Goal: Information Seeking & Learning: Learn about a topic

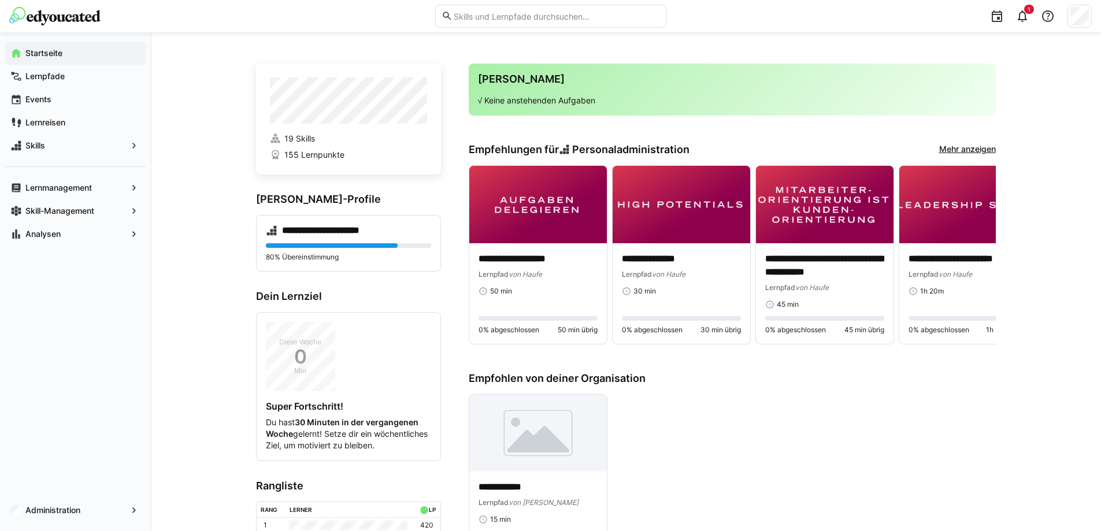
click at [571, 14] on input "text" at bounding box center [555, 16] width 207 height 10
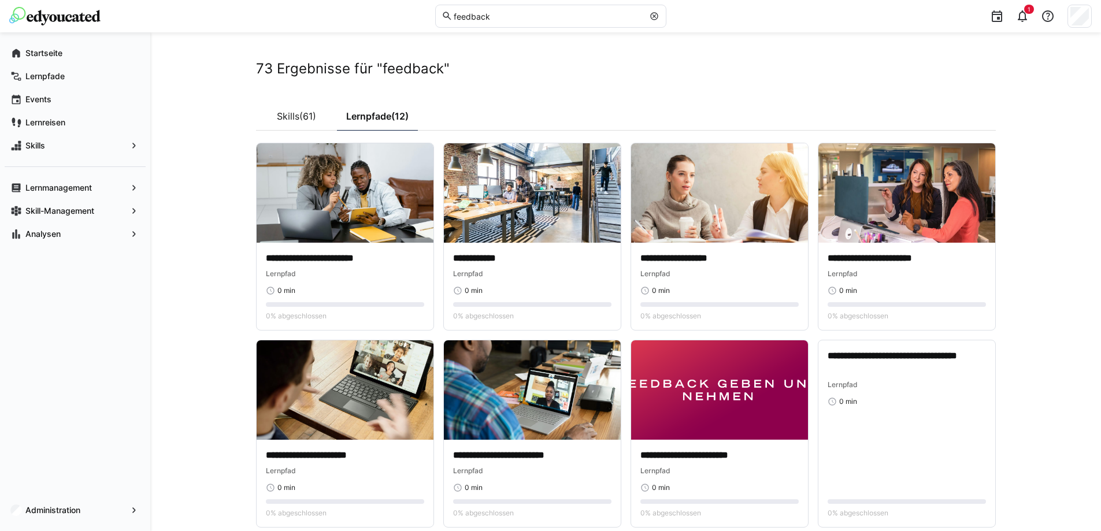
click at [237, 139] on div "**********" at bounding box center [625, 412] width 950 height 761
click at [276, 114] on link "Skills (61)" at bounding box center [296, 116] width 81 height 29
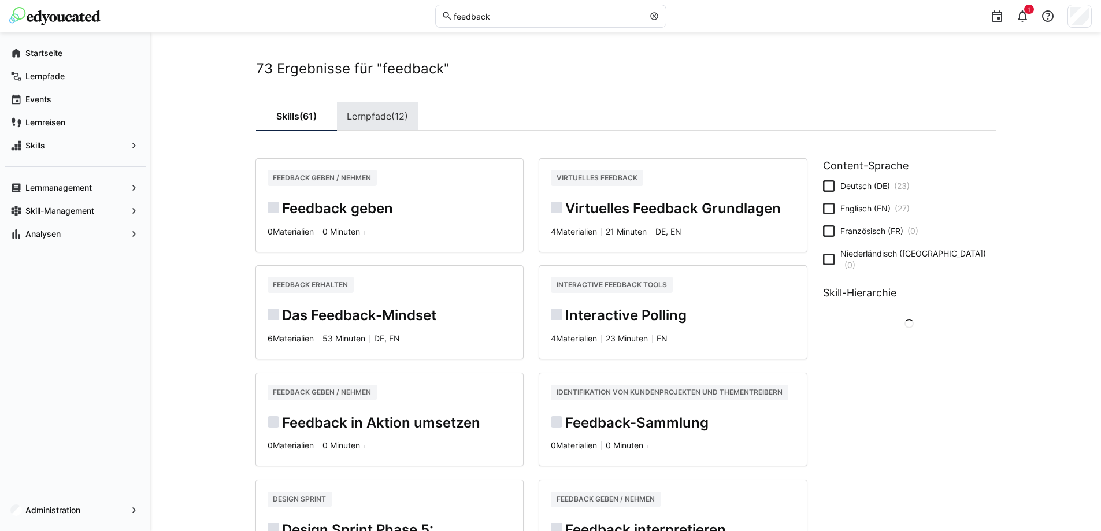
click at [377, 117] on link "Lernpfade (12)" at bounding box center [377, 116] width 81 height 29
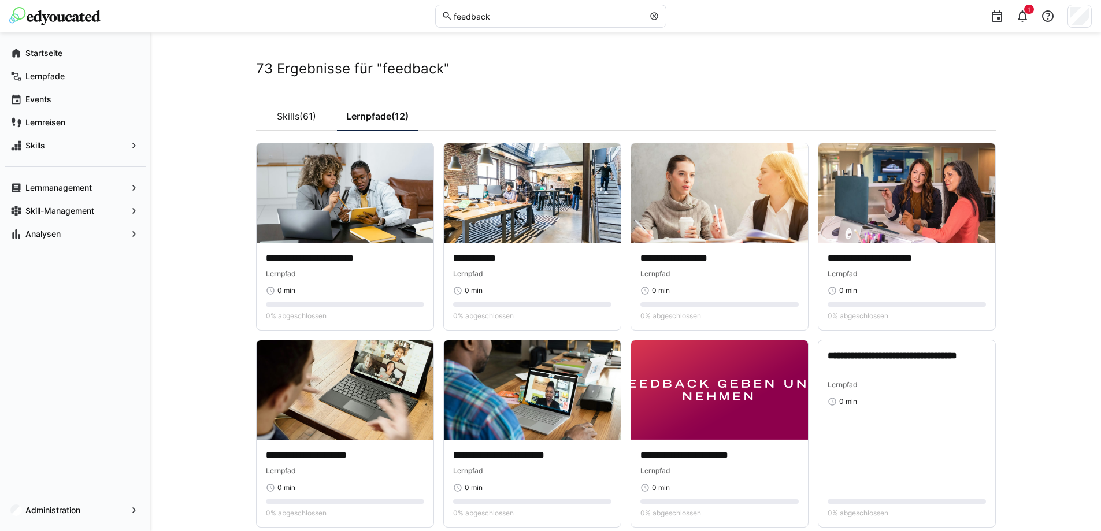
click at [510, 16] on input "feedback" at bounding box center [547, 16] width 191 height 10
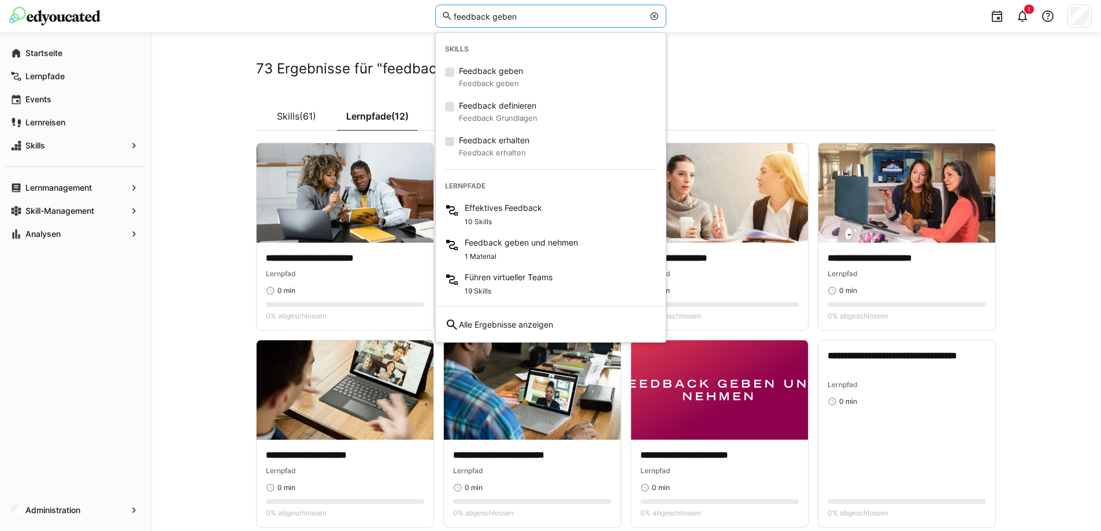
type input "feedback geben"
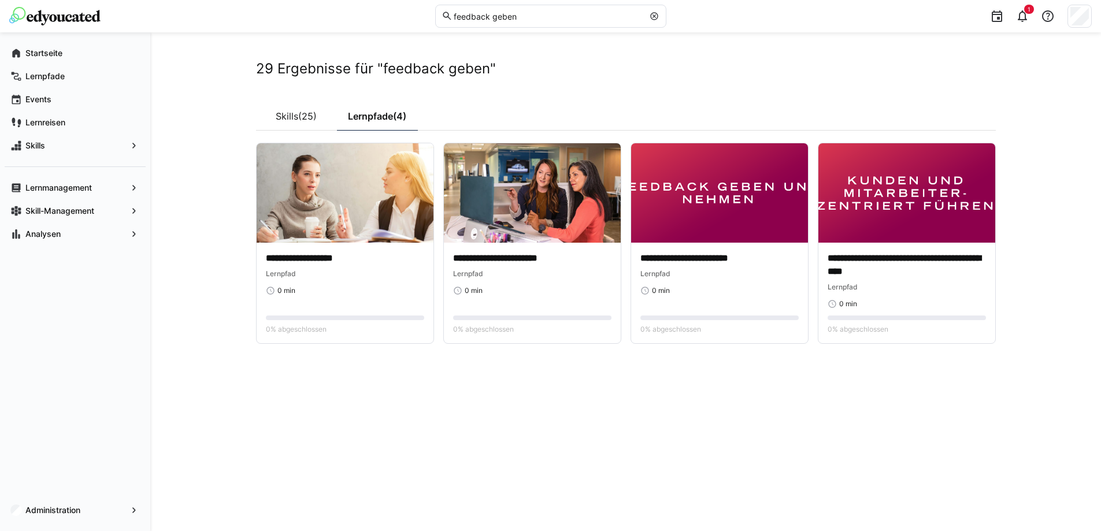
click at [200, 378] on div "**********" at bounding box center [625, 281] width 950 height 499
click at [686, 214] on img at bounding box center [719, 192] width 177 height 99
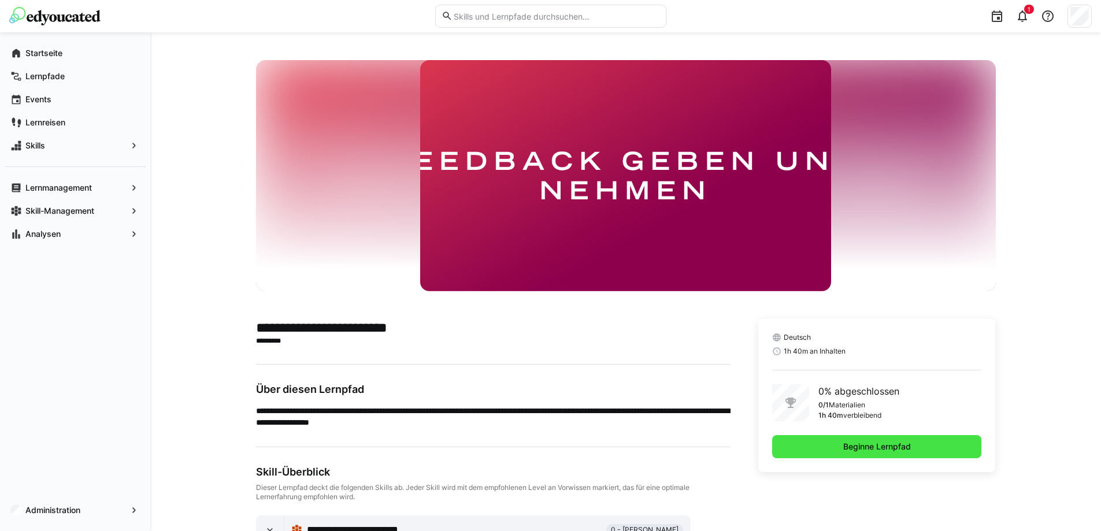
click at [877, 452] on span "Beginne Lernpfad" at bounding box center [876, 447] width 71 height 12
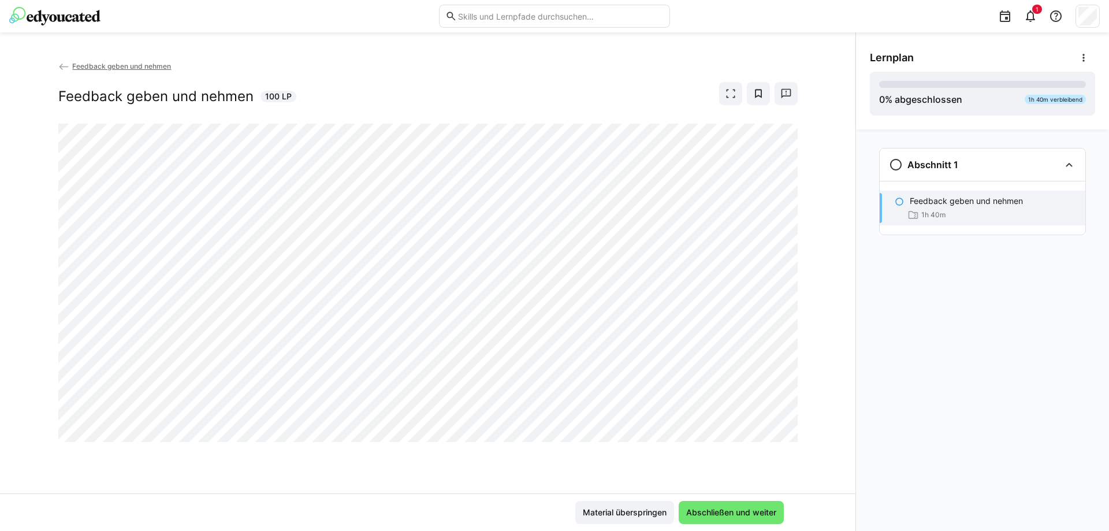
click at [105, 66] on span "Feedback geben und nehmen" at bounding box center [121, 66] width 99 height 9
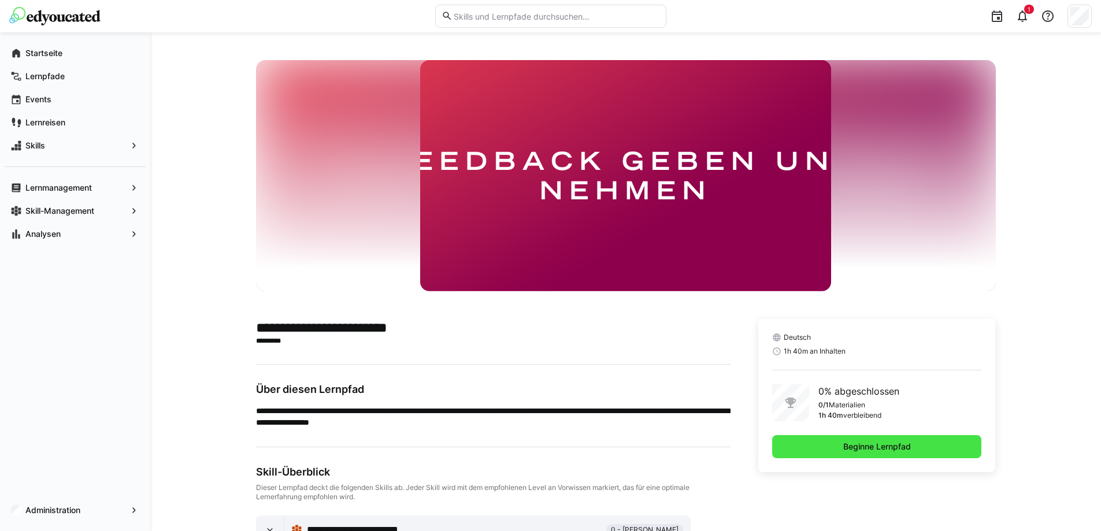
click at [908, 451] on span "Beginne Lernpfad" at bounding box center [876, 447] width 71 height 12
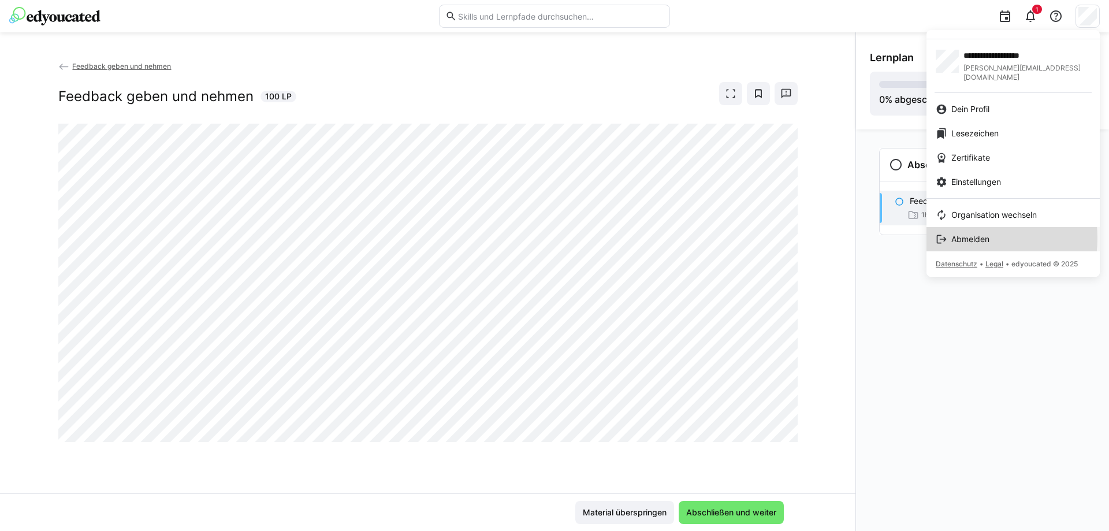
click at [960, 233] on span "Abmelden" at bounding box center [971, 239] width 38 height 12
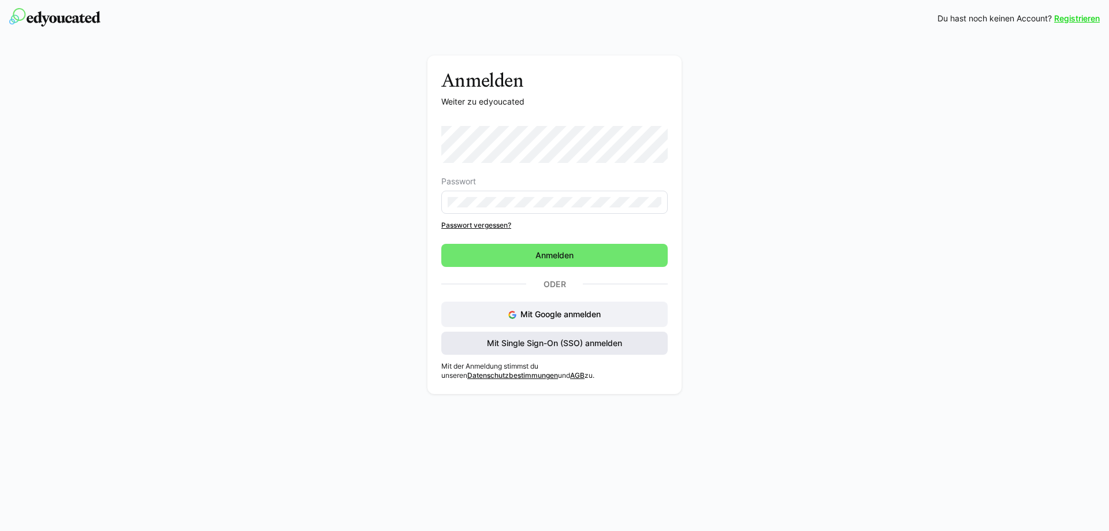
click at [539, 341] on span "Mit Single Sign-On (SSO) anmelden" at bounding box center [554, 343] width 139 height 12
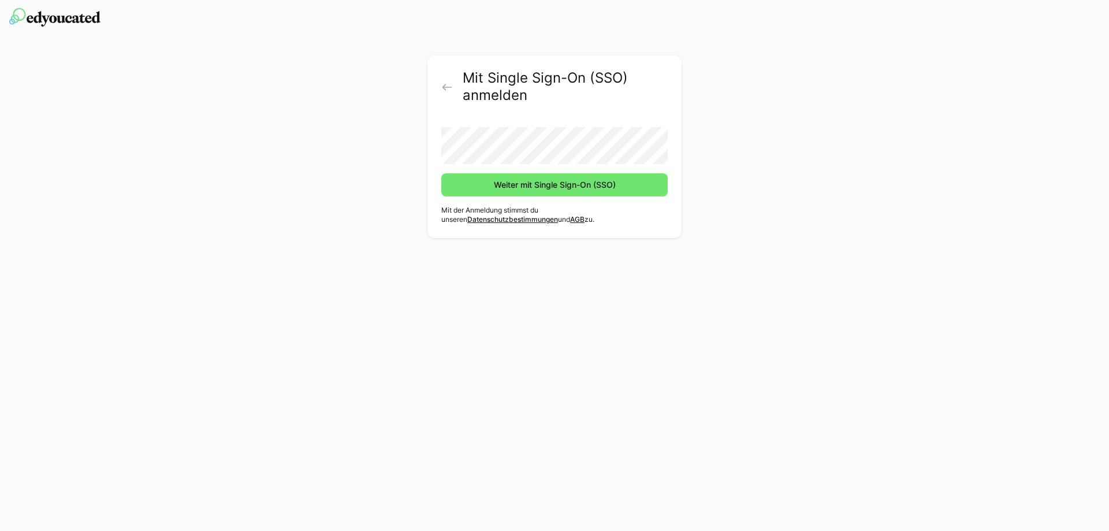
click at [441, 173] on button "Weiter mit Single Sign-On (SSO)" at bounding box center [554, 184] width 226 height 23
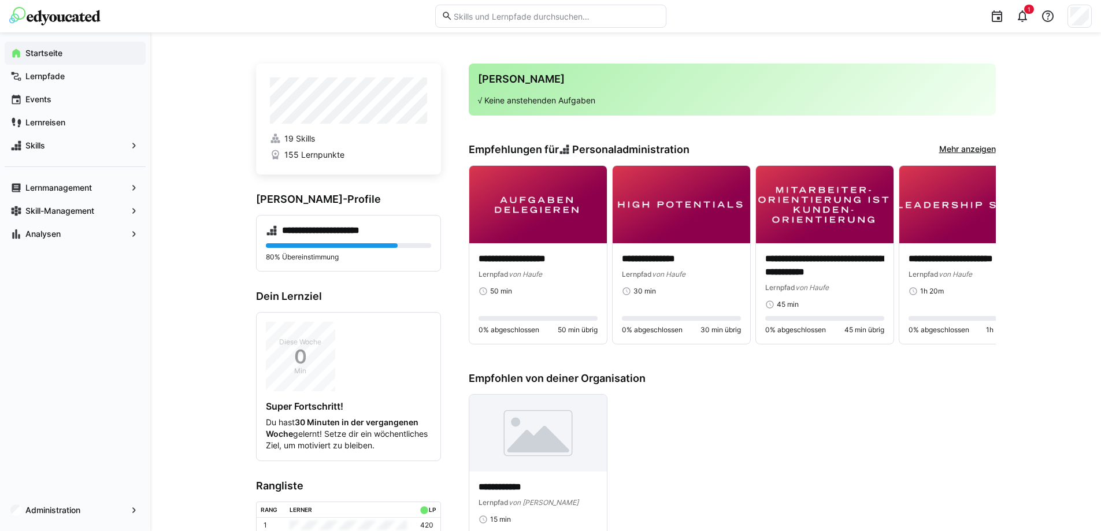
click at [781, 453] on div "**********" at bounding box center [732, 477] width 527 height 166
click at [568, 9] on eds-input at bounding box center [550, 16] width 231 height 23
click at [563, 17] on input "text" at bounding box center [555, 16] width 207 height 10
type input "feedback geben"
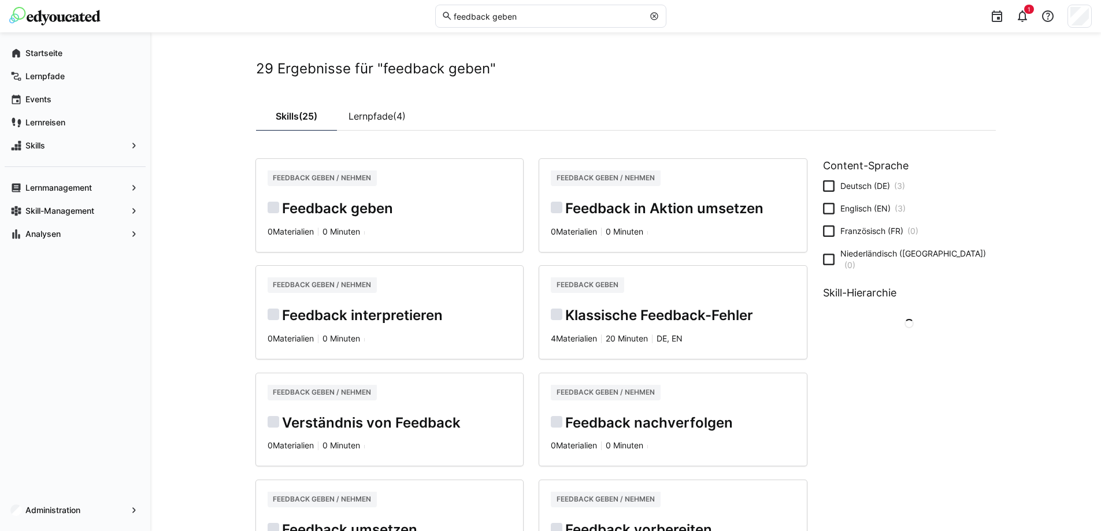
click at [742, 114] on div "Skills (25) Lernpfade (4)" at bounding box center [626, 116] width 740 height 29
click at [372, 117] on link "Lernpfade (4)" at bounding box center [377, 116] width 81 height 29
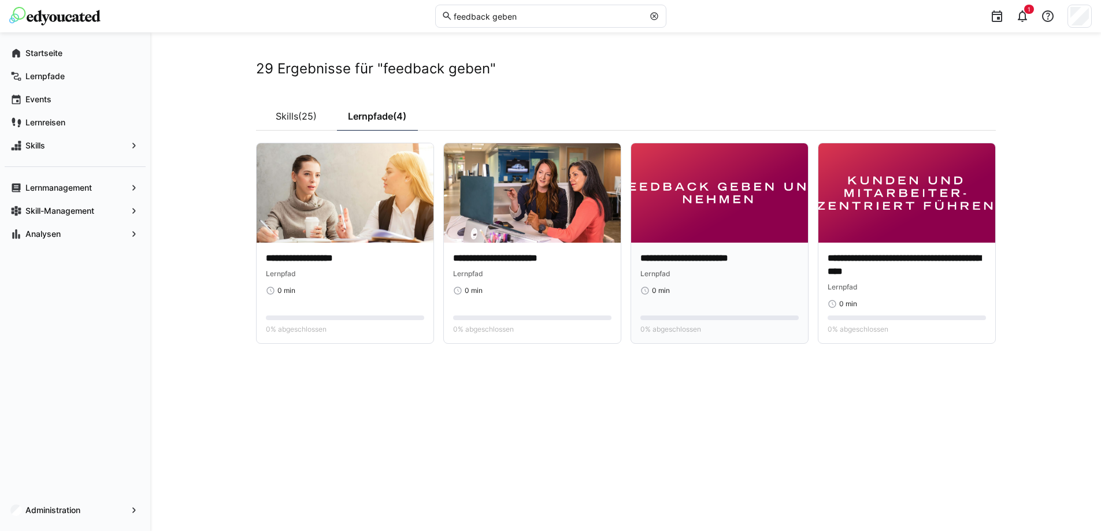
click at [733, 209] on img at bounding box center [719, 192] width 177 height 99
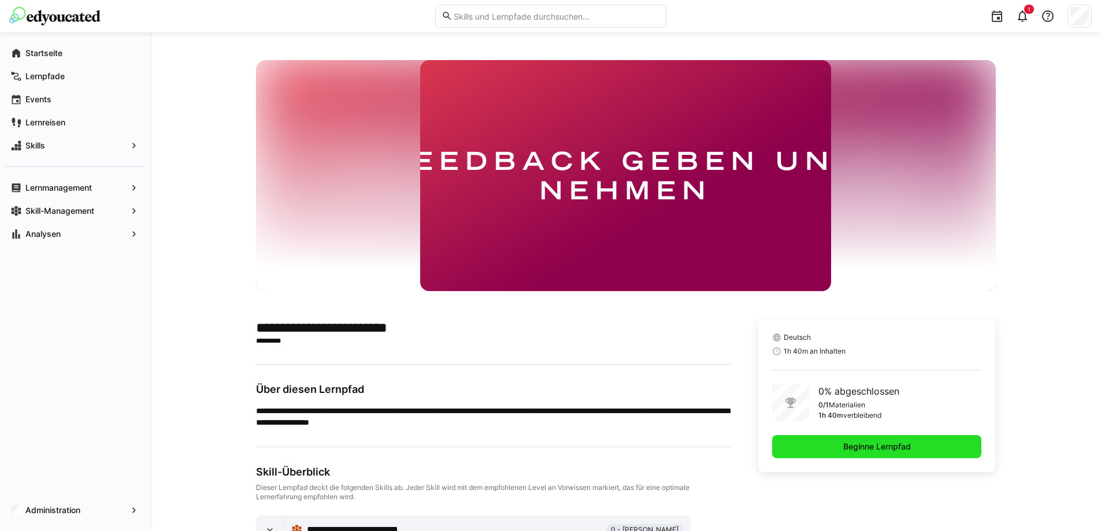
click at [844, 446] on span "Beginne Lernpfad" at bounding box center [876, 447] width 71 height 12
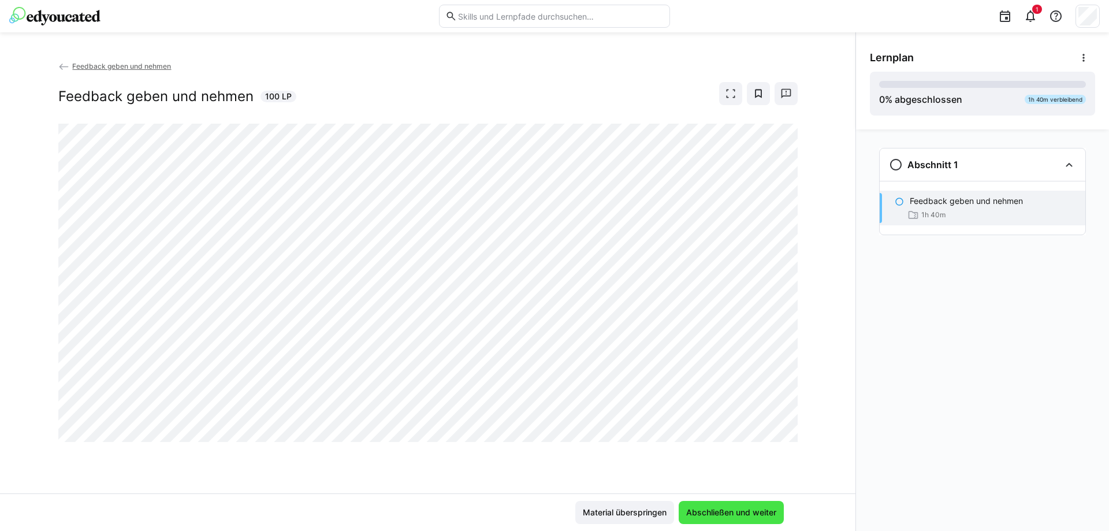
click at [731, 513] on span "Abschließen und weiter" at bounding box center [732, 513] width 94 height 12
drag, startPoint x: 599, startPoint y: 519, endPoint x: 599, endPoint y: 506, distance: 13.3
click at [599, 518] on span "Material überspringen" at bounding box center [624, 512] width 99 height 23
click at [119, 62] on span "Feedback geben und nehmen" at bounding box center [121, 66] width 99 height 9
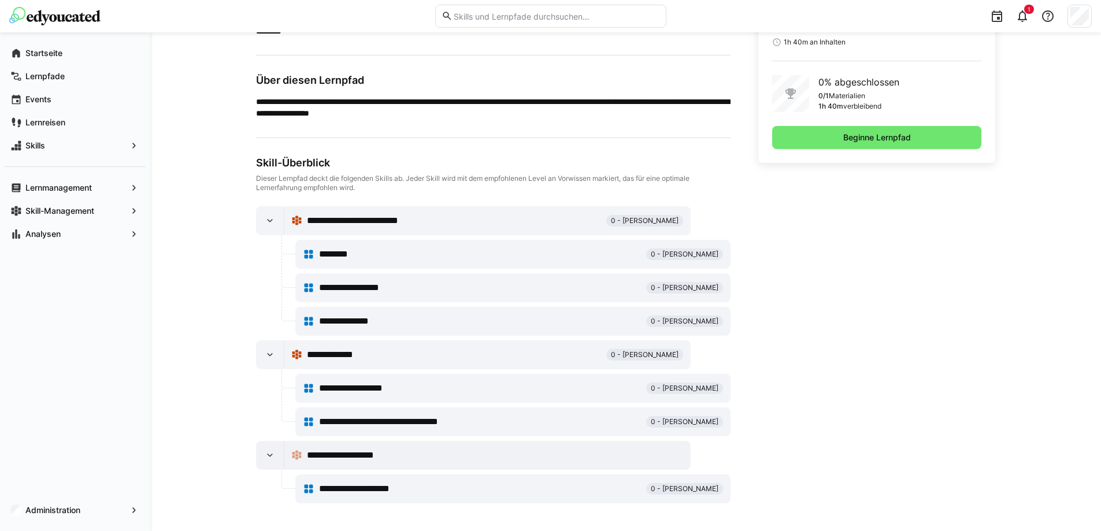
scroll to position [194, 0]
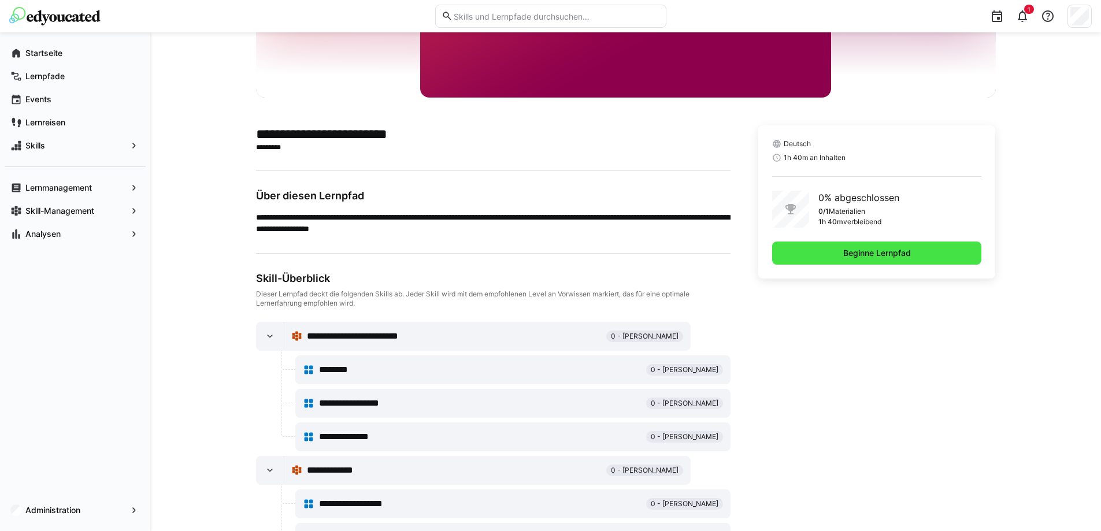
click at [807, 259] on span "Beginne Lernpfad" at bounding box center [877, 253] width 210 height 23
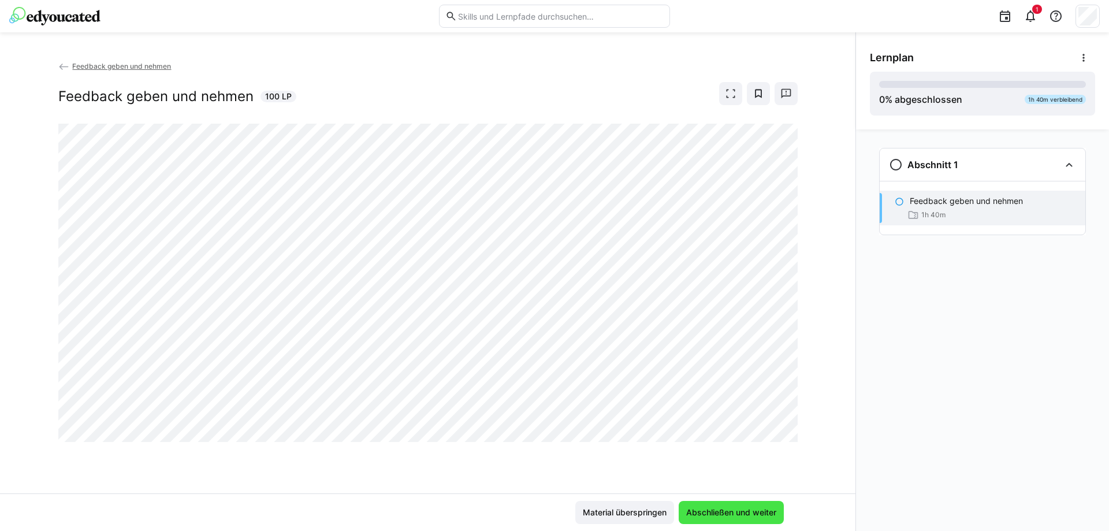
click at [718, 515] on span "Abschließen und weiter" at bounding box center [732, 513] width 94 height 12
click at [703, 508] on span "Abschließen und weiter" at bounding box center [732, 513] width 94 height 12
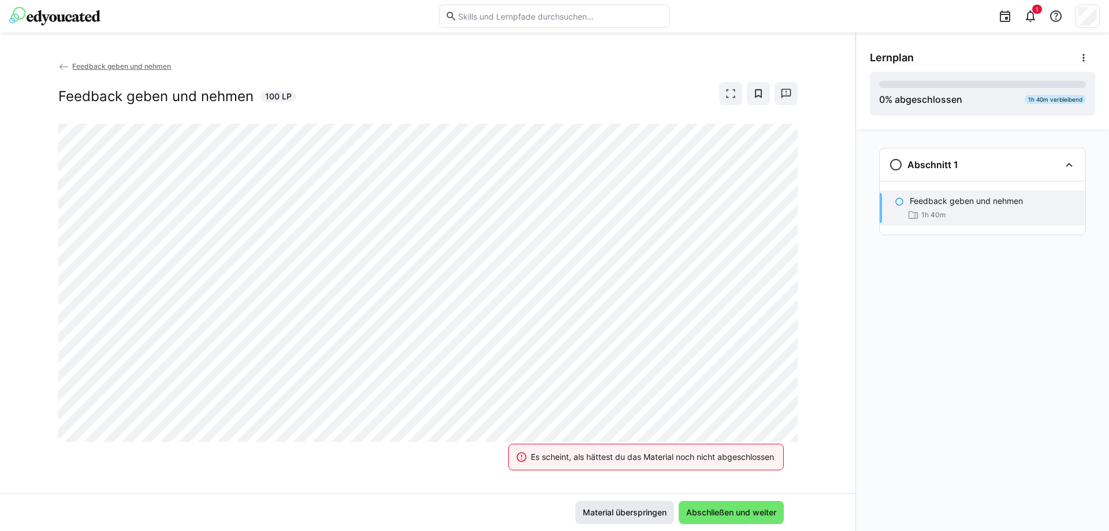
click at [594, 511] on span "Material überspringen" at bounding box center [624, 513] width 87 height 12
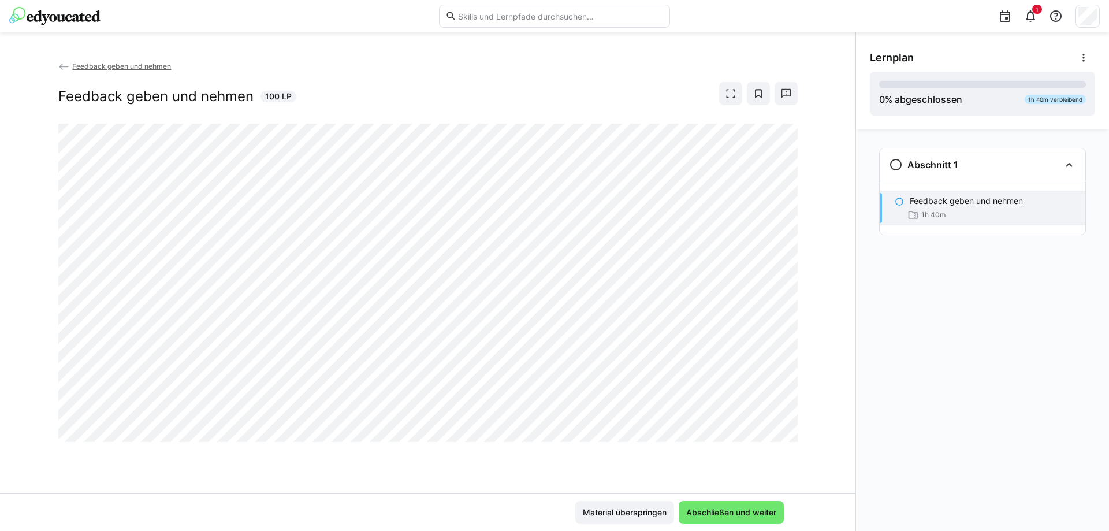
click at [92, 66] on span "Feedback geben und nehmen" at bounding box center [121, 66] width 99 height 9
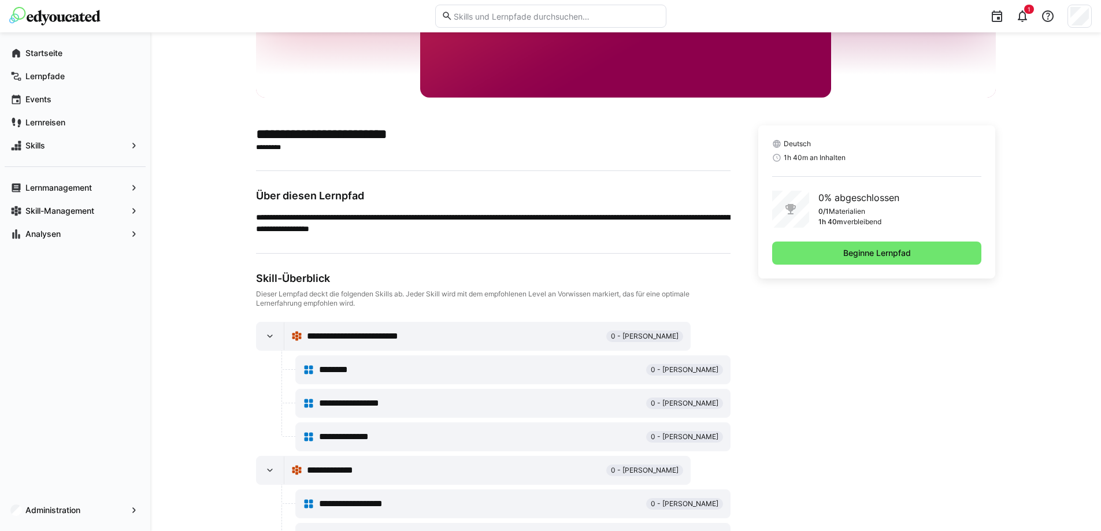
scroll to position [78, 0]
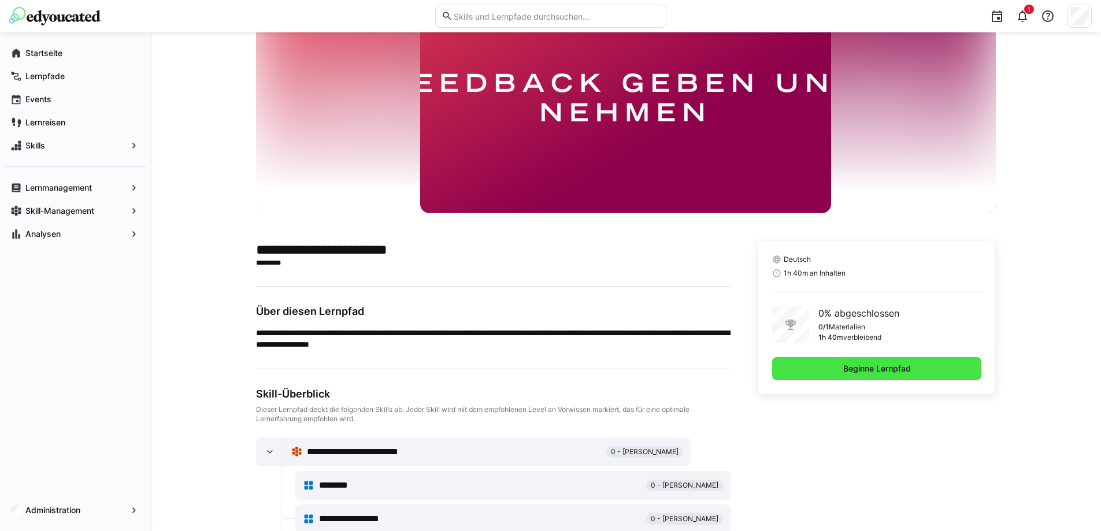
click at [864, 369] on span "Beginne Lernpfad" at bounding box center [876, 369] width 71 height 12
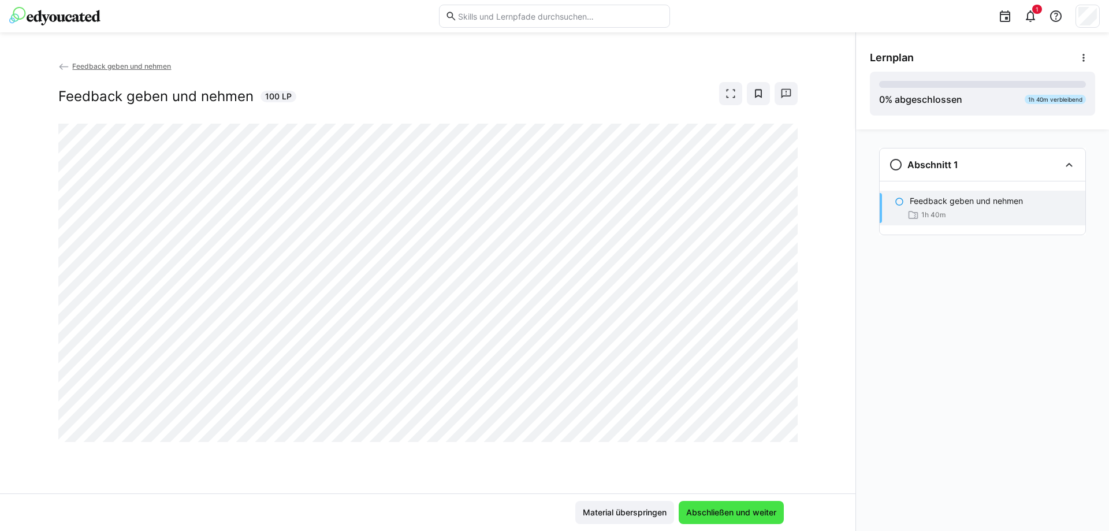
click at [719, 515] on span "Abschließen und weiter" at bounding box center [732, 513] width 94 height 12
click at [734, 504] on span "Abschließen und weiter" at bounding box center [731, 512] width 105 height 23
drag, startPoint x: 723, startPoint y: 514, endPoint x: 622, endPoint y: 519, distance: 101.2
click at [723, 514] on span "Abschließen und weiter" at bounding box center [732, 513] width 94 height 12
click at [743, 511] on span "Abschließen und weiter" at bounding box center [732, 513] width 94 height 12
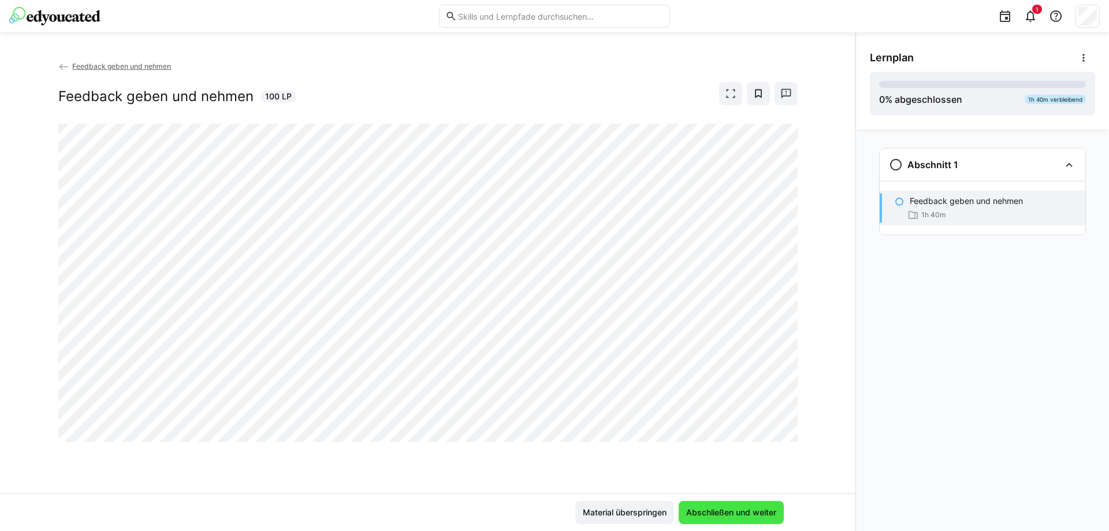
click at [746, 519] on span "Abschließen und weiter" at bounding box center [731, 512] width 105 height 23
